Goal: Navigation & Orientation: Understand site structure

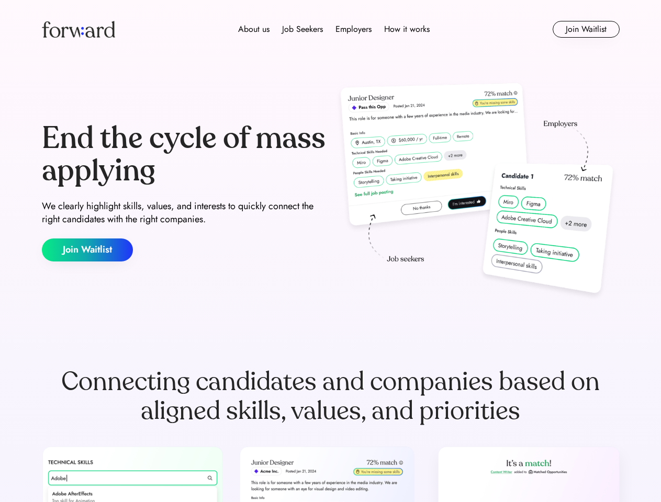
click at [330, 251] on div "End the cycle of mass applying We clearly highlight skills, values, and interes…" at bounding box center [330, 192] width 577 height 225
click at [331, 29] on div "About us Job Seekers Employers How it works" at bounding box center [334, 29] width 412 height 13
click at [78, 29] on img at bounding box center [78, 29] width 73 height 17
click at [334, 29] on div "About us Job Seekers Employers How it works" at bounding box center [334, 29] width 412 height 13
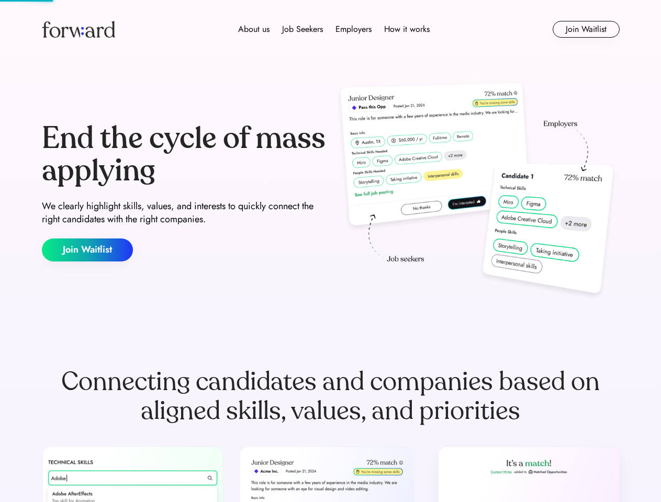
click at [254, 29] on div "About us" at bounding box center [253, 29] width 31 height 13
click at [302, 29] on div "Job Seekers" at bounding box center [302, 29] width 41 height 13
click at [353, 29] on div "Employers" at bounding box center [353, 29] width 36 height 13
click at [406, 29] on div "How it works" at bounding box center [407, 29] width 46 height 13
